Goal: Task Accomplishment & Management: Manage account settings

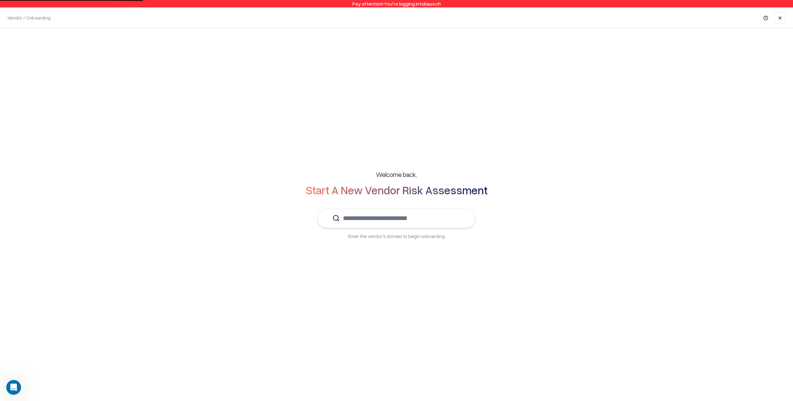
drag, startPoint x: 466, startPoint y: 137, endPoint x: 451, endPoint y: 149, distance: 19.2
click at [464, 138] on div "Welcome back, Start A New Vendor Risk Assessment Enter the vendor’s domain to b…" at bounding box center [396, 204] width 793 height 352
click at [353, 223] on input "text" at bounding box center [400, 218] width 121 height 19
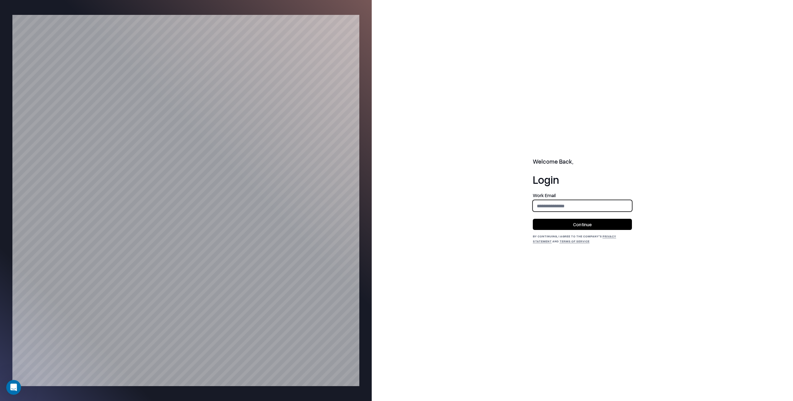
click at [480, 206] on input "email" at bounding box center [582, 205] width 98 height 11
type input "**********"
click at [480, 225] on button "Continue" at bounding box center [581, 224] width 99 height 11
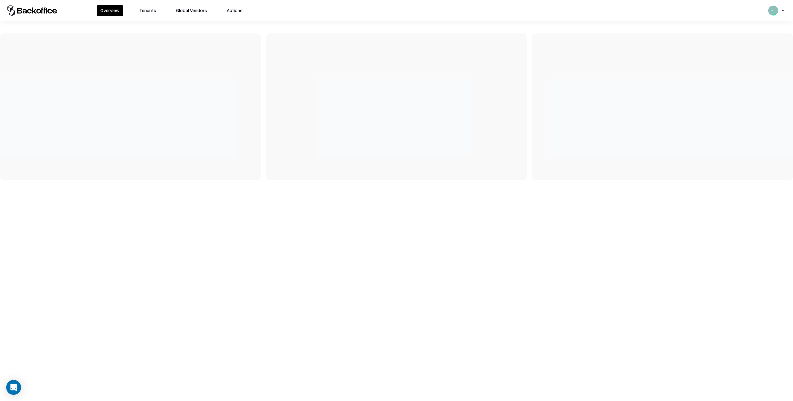
click at [153, 11] on button "Tenants" at bounding box center [148, 10] width 24 height 11
